Goal: Information Seeking & Learning: Learn about a topic

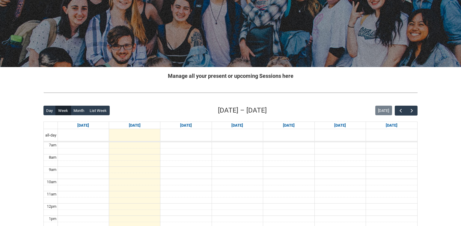
scroll to position [112, 0]
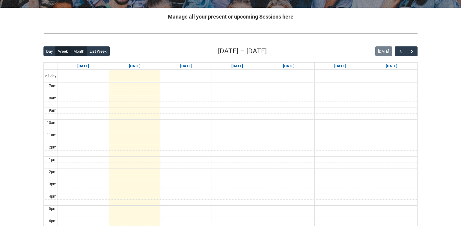
click at [78, 52] on button "Month" at bounding box center [79, 51] width 16 height 10
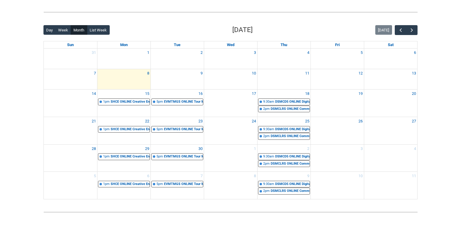
scroll to position [134, 0]
click at [299, 103] on div "DSMCD5 ONLINE Digital and Social Media Capstone Development | Online | [PERSON_…" at bounding box center [292, 101] width 34 height 5
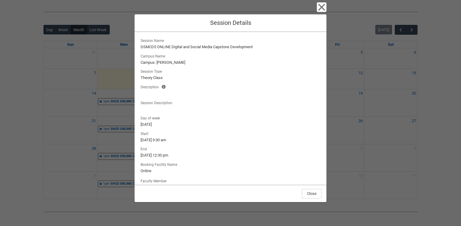
click at [321, 8] on icon "button" at bounding box center [321, 7] width 7 height 7
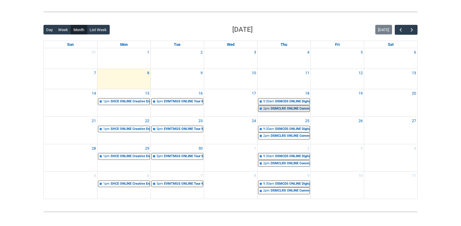
click at [295, 106] on div "DSMCLRS ONLINE Communication Law, Ethics and Regulation | Online | [PERSON_NAME]" at bounding box center [289, 108] width 39 height 5
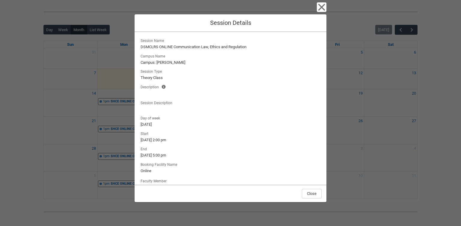
click at [318, 7] on icon "button" at bounding box center [321, 7] width 10 height 10
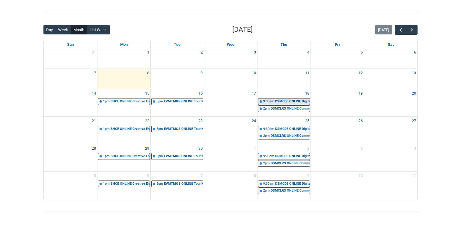
click at [272, 101] on div "9:30am" at bounding box center [268, 101] width 11 height 5
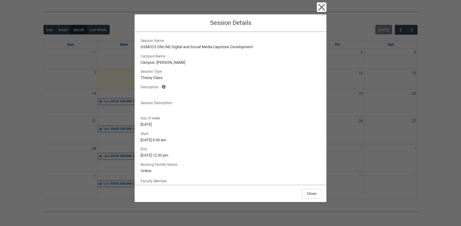
click at [319, 9] on icon "button" at bounding box center [321, 7] width 10 height 10
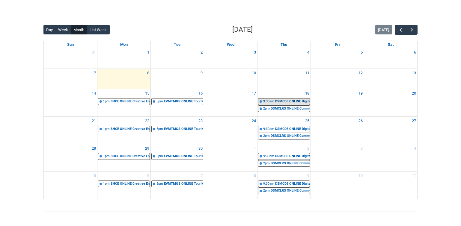
click at [292, 98] on link "9:30am DSMCD5 ONLINE Digital and Social Media Capstone Development | Online | […" at bounding box center [284, 101] width 52 height 7
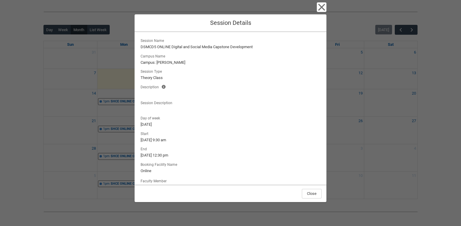
click at [320, 8] on icon "button" at bounding box center [321, 7] width 7 height 7
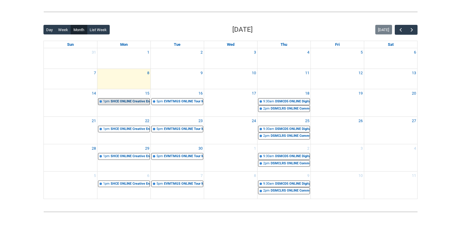
click at [128, 103] on link "1pm SHCE ONLINE Creative Entrepreneurship STAGE 6 | Online | [PERSON_NAME]" at bounding box center [124, 101] width 52 height 7
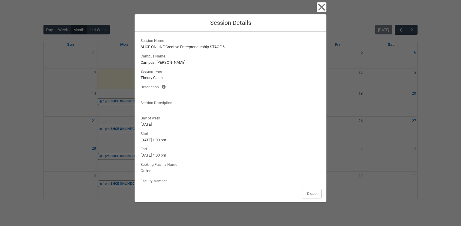
click at [322, 12] on div "Close Session Details Session Name SHCE ONLINE Creative Entrepreneurship STAGE …" at bounding box center [230, 113] width 192 height 226
click at [322, 7] on icon "button" at bounding box center [321, 7] width 7 height 7
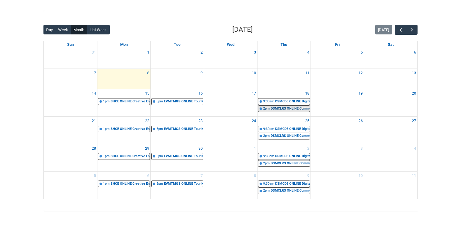
click at [281, 105] on link "2pm DSMCLRS ONLINE Communication Law, Ethics and Regulation | Online | [PERSON_…" at bounding box center [284, 108] width 52 height 7
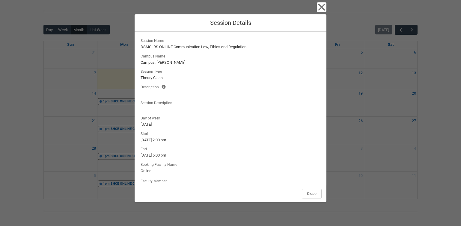
click at [324, 5] on icon "button" at bounding box center [321, 7] width 7 height 7
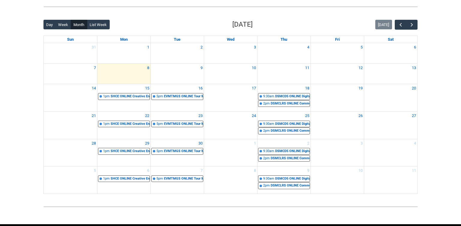
scroll to position [141, 0]
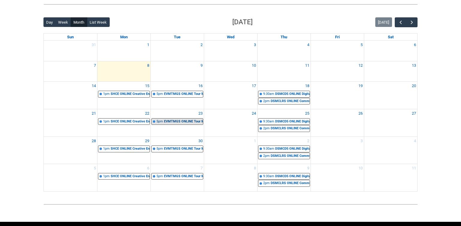
drag, startPoint x: 162, startPoint y: 85, endPoint x: 173, endPoint y: 123, distance: 39.3
click at [173, 123] on tbody "31 1 2 3 4 5 6 7 8 9 10 11 12 13 14 15 1pm SHCE ONLINE Creative Entrepreneurshi…" at bounding box center [230, 116] width 373 height 151
click at [274, 99] on div "DSMCLRS ONLINE Communication Law, Ethics and Regulation | Online | [PERSON_NAME]" at bounding box center [289, 101] width 39 height 5
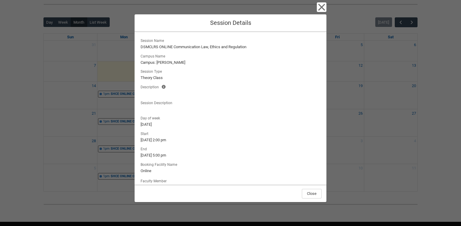
scroll to position [0, 0]
click at [325, 9] on icon "button" at bounding box center [321, 7] width 10 height 10
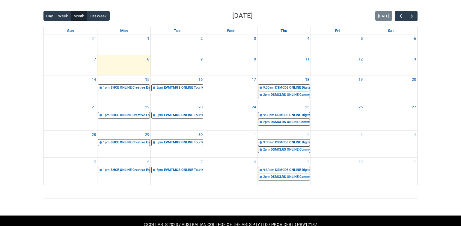
scroll to position [149, 0]
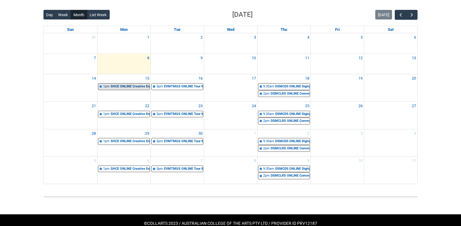
click at [127, 85] on div "SHCE ONLINE Creative Entrepreneurship STAGE 6 | Online | [PERSON_NAME]" at bounding box center [129, 86] width 39 height 5
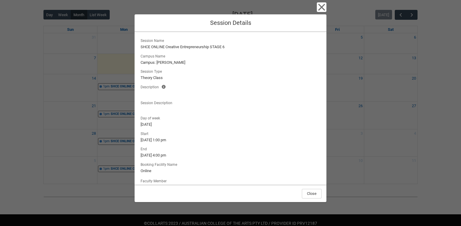
click at [321, 4] on icon "button" at bounding box center [321, 7] width 10 height 10
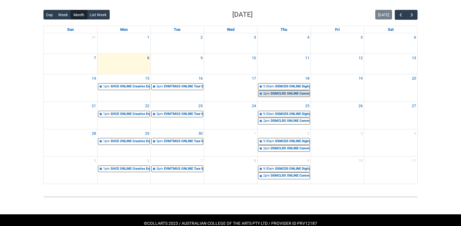
click at [272, 91] on div "DSMCLRS ONLINE Communication Law, Ethics and Regulation | Online | [PERSON_NAME]" at bounding box center [289, 93] width 39 height 5
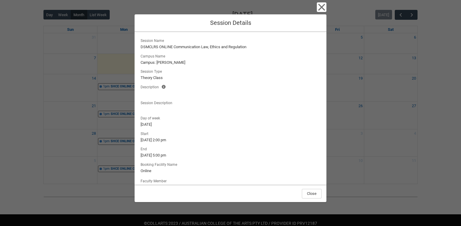
click at [326, 9] on icon "button" at bounding box center [321, 7] width 10 height 10
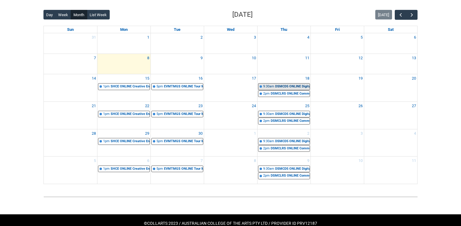
click at [289, 87] on div "DSMCD5 ONLINE Digital and Social Media Capstone Development | Online | [PERSON_…" at bounding box center [292, 86] width 34 height 5
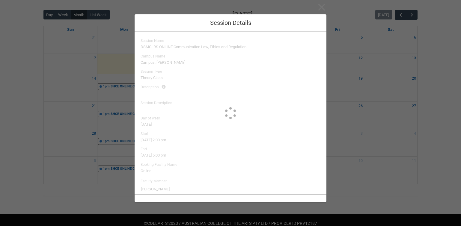
type input "[PERSON_NAME]"
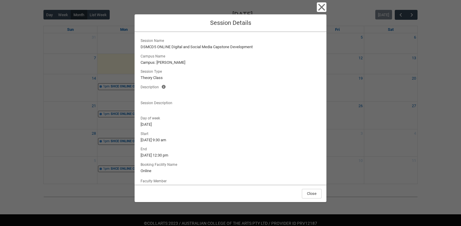
click at [325, 9] on icon "button" at bounding box center [321, 7] width 10 height 10
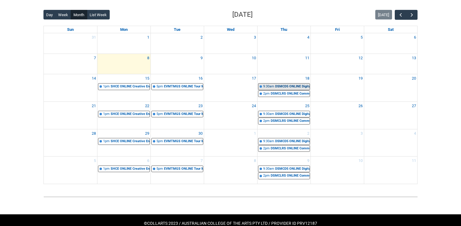
click at [284, 84] on div "DSMCD5 ONLINE Digital and Social Media Capstone Development | Online | [PERSON_…" at bounding box center [292, 86] width 34 height 5
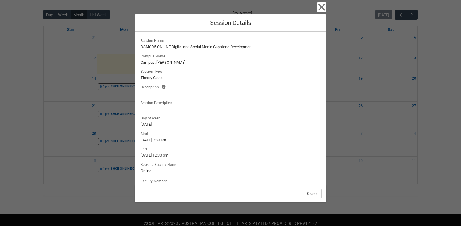
click at [319, 7] on icon "button" at bounding box center [321, 7] width 10 height 10
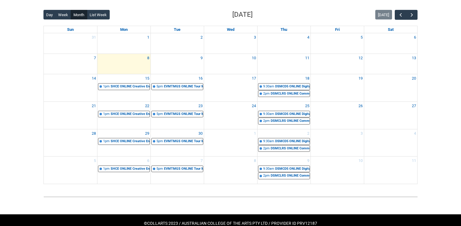
drag, startPoint x: 218, startPoint y: 9, endPoint x: 281, endPoint y: 12, distance: 62.7
click at [281, 12] on div "Back Loading... This page should update in a few seconds... Day Week Month List…" at bounding box center [230, 97] width 383 height 184
click at [281, 12] on div "Day Week Month List Week [DATE] [DATE]" at bounding box center [230, 15] width 374 height 10
drag, startPoint x: 268, startPoint y: 16, endPoint x: 219, endPoint y: 15, distance: 49.1
click at [219, 15] on div "Day Week Month List Week [DATE] [DATE]" at bounding box center [230, 15] width 374 height 10
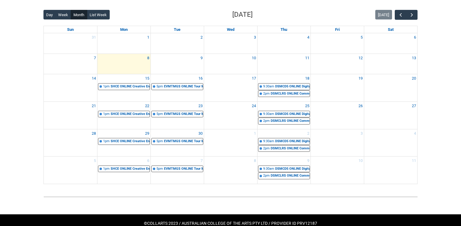
click at [232, 15] on h2 "[DATE]" at bounding box center [242, 15] width 20 height 10
drag, startPoint x: 217, startPoint y: 25, endPoint x: 221, endPoint y: 25, distance: 4.5
click at [221, 25] on div "Day Week Month List Week [DATE] [DATE] Sun Mon Tue Wed Thu Fri Sat 31 1 2 3 4 5…" at bounding box center [230, 97] width 374 height 175
drag, startPoint x: 225, startPoint y: 31, endPoint x: 246, endPoint y: 31, distance: 21.0
click at [246, 31] on div "Wed" at bounding box center [230, 29] width 53 height 7
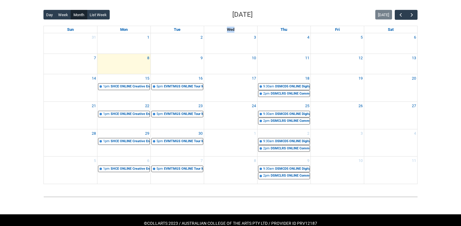
click at [246, 31] on div "Wed" at bounding box center [230, 29] width 53 height 7
drag, startPoint x: 278, startPoint y: 30, endPoint x: 292, endPoint y: 30, distance: 14.4
click at [292, 30] on div "Thu" at bounding box center [283, 29] width 53 height 7
drag, startPoint x: 136, startPoint y: 59, endPoint x: 160, endPoint y: 62, distance: 24.4
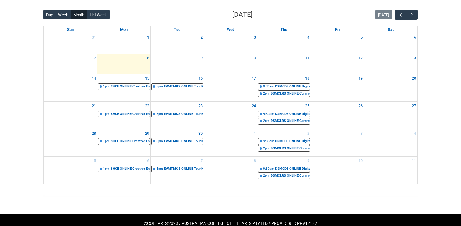
click at [160, 62] on tr "7 8 9 10 11 12 13" at bounding box center [230, 64] width 373 height 21
